Goal: Information Seeking & Learning: Find specific fact

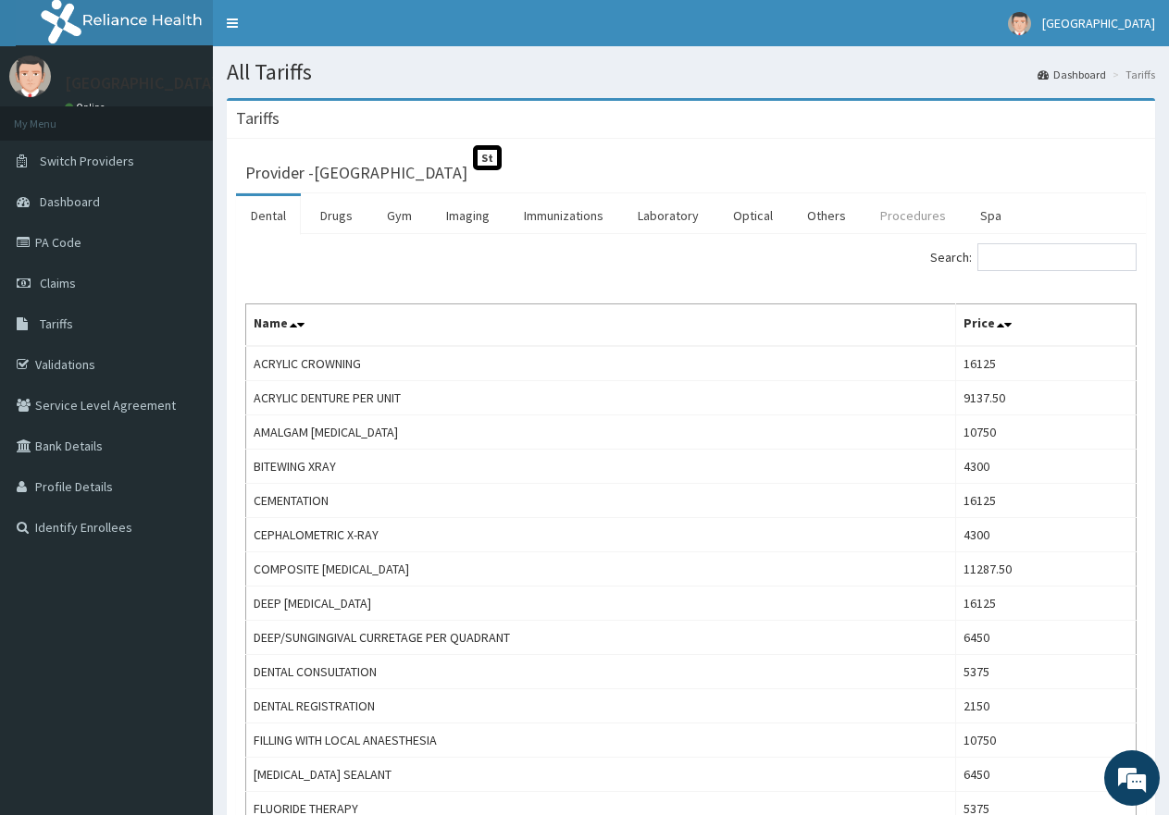
click at [911, 222] on link "Procedures" at bounding box center [912, 215] width 95 height 39
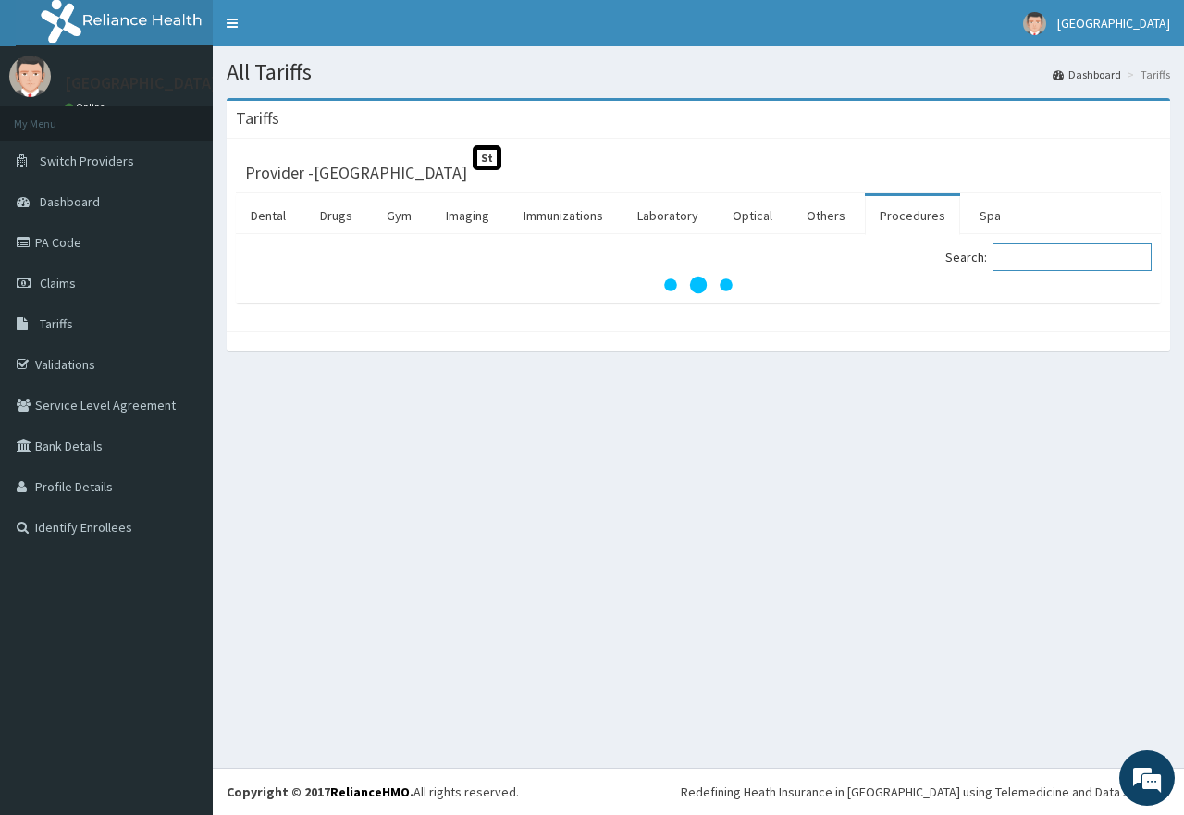
click at [1024, 257] on input "Search:" at bounding box center [1072, 257] width 159 height 28
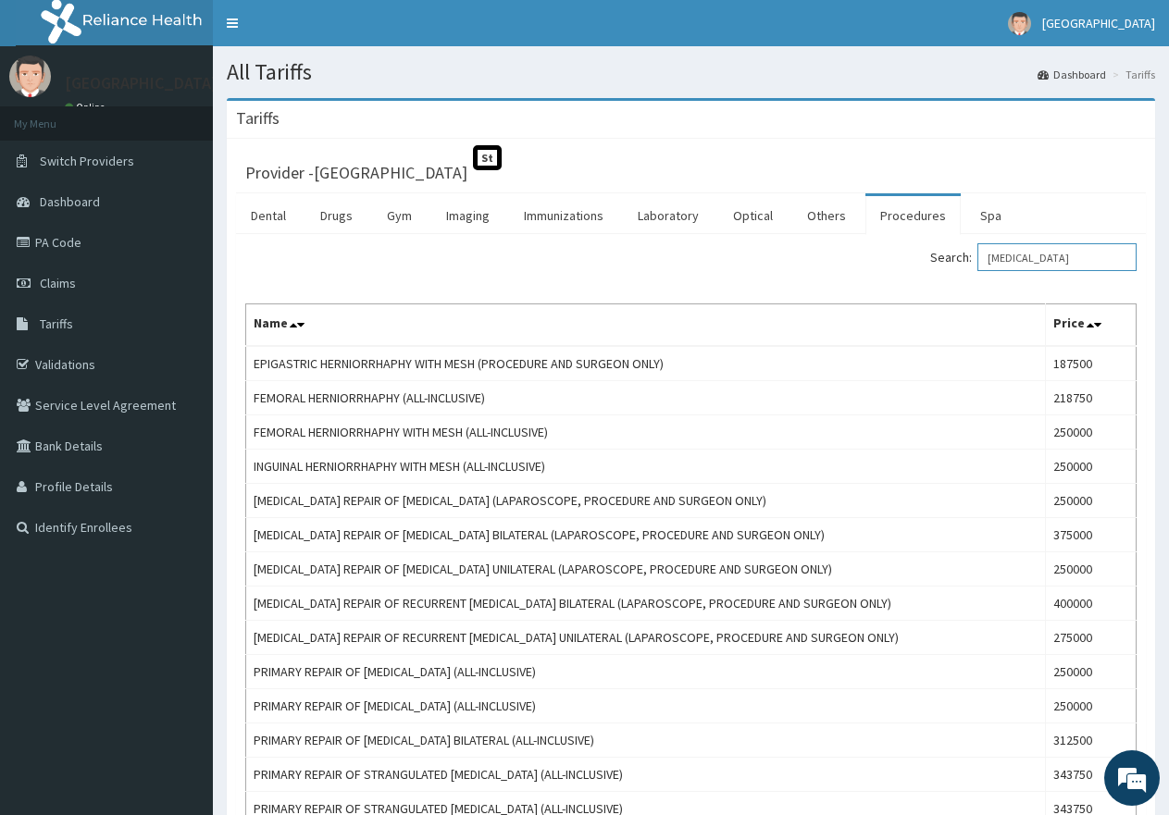
click at [1000, 258] on input "[MEDICAL_DATA]" at bounding box center [1056, 257] width 159 height 28
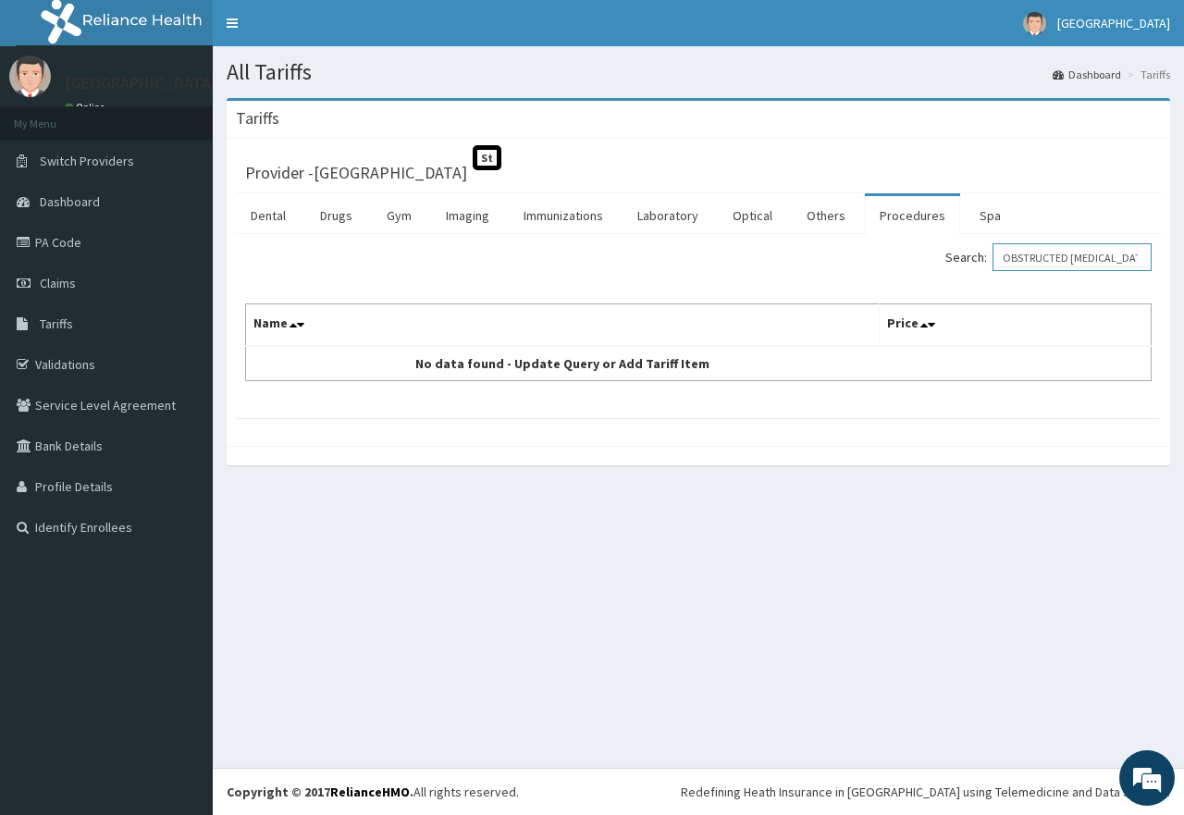
click at [1123, 255] on input "OBSTRUCTED [MEDICAL_DATA]" at bounding box center [1072, 257] width 159 height 28
type input "O"
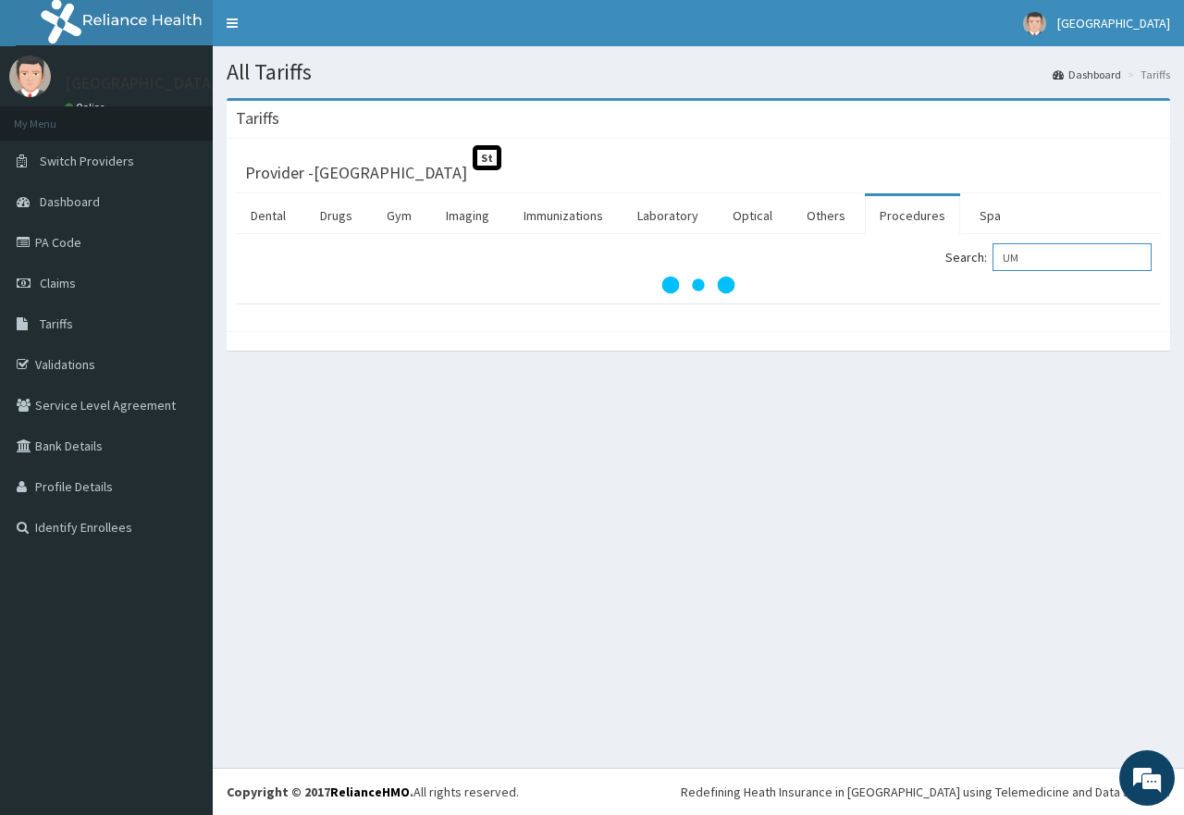
type input "U"
type input "[MEDICAL_DATA]"
